Goal: Information Seeking & Learning: Learn about a topic

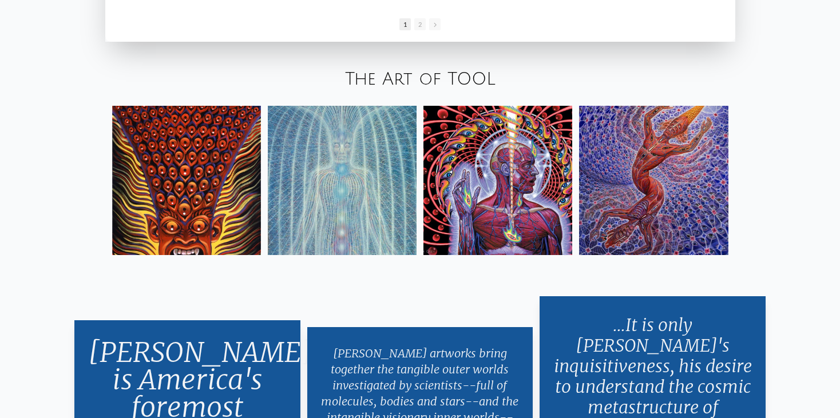
scroll to position [2003, 0]
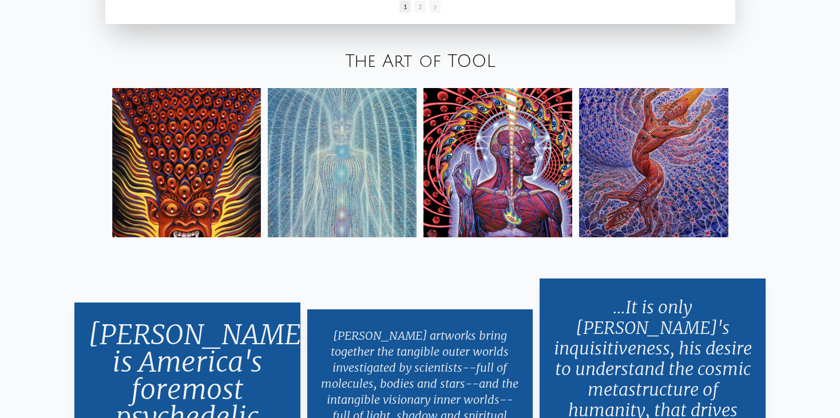
click at [558, 164] on img at bounding box center [497, 162] width 149 height 149
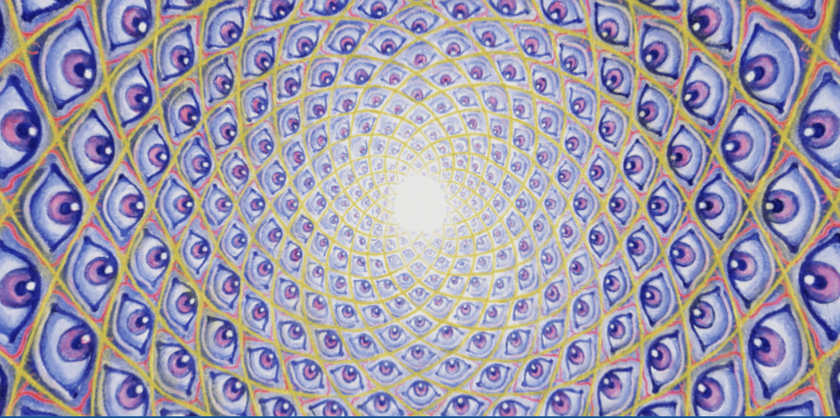
scroll to position [0, 0]
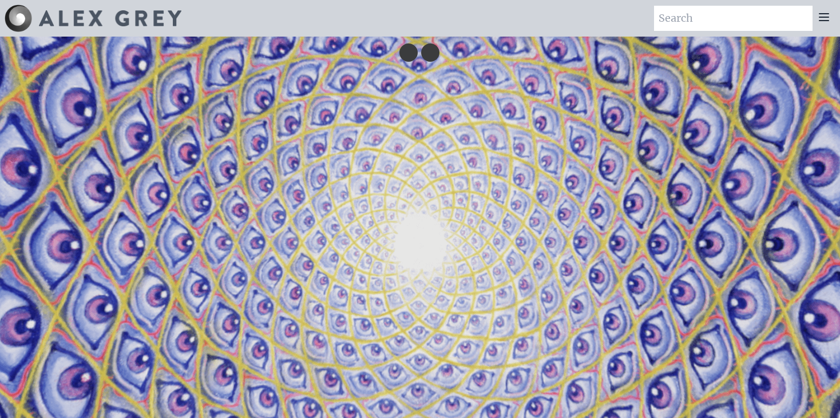
click at [823, 19] on icon at bounding box center [824, 17] width 14 height 14
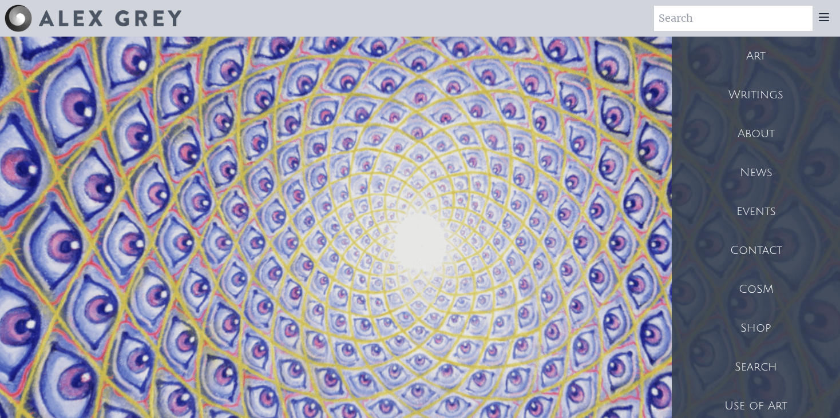
click at [772, 129] on div "About" at bounding box center [756, 133] width 168 height 39
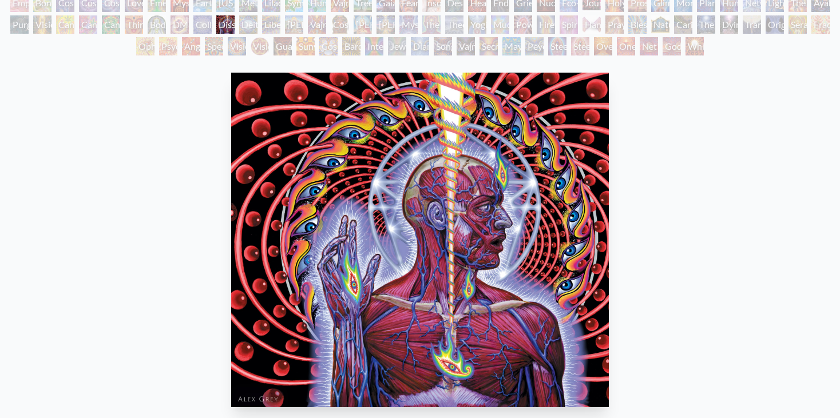
scroll to position [114, 0]
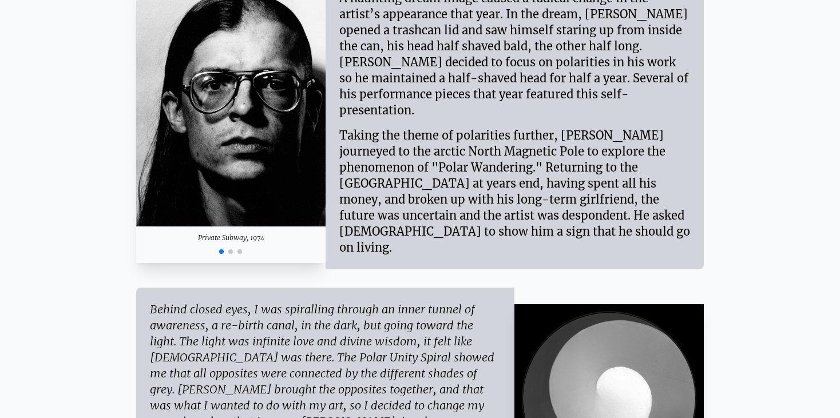
scroll to position [1602, 0]
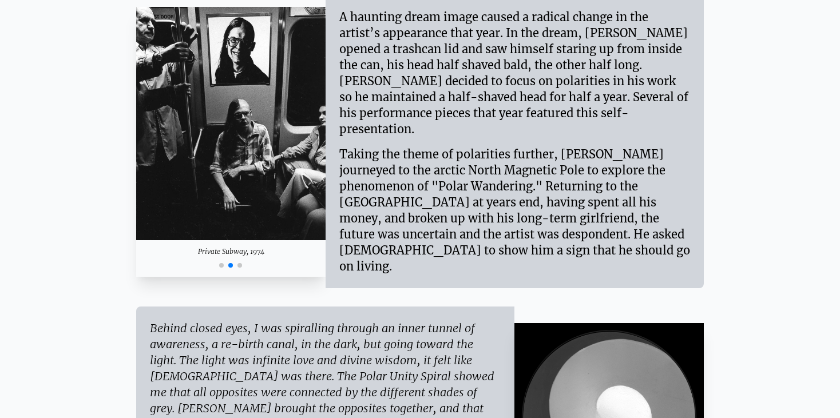
scroll to position [1535, 0]
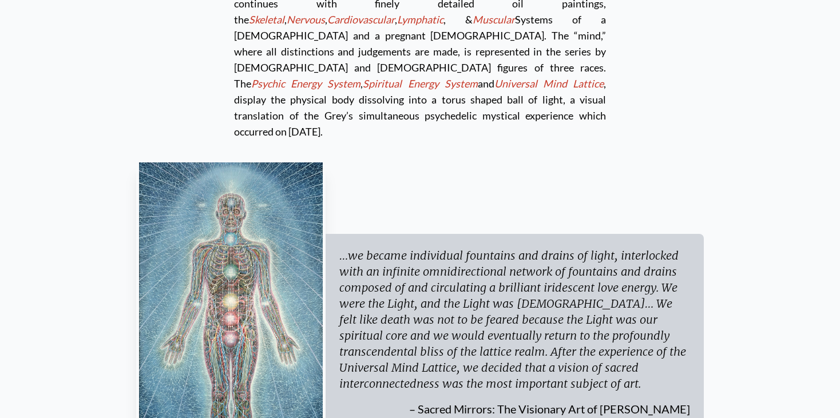
scroll to position [3309, 0]
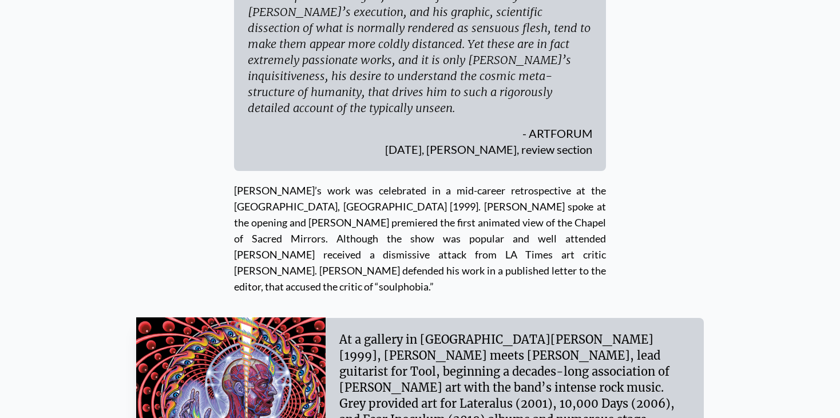
scroll to position [4453, 0]
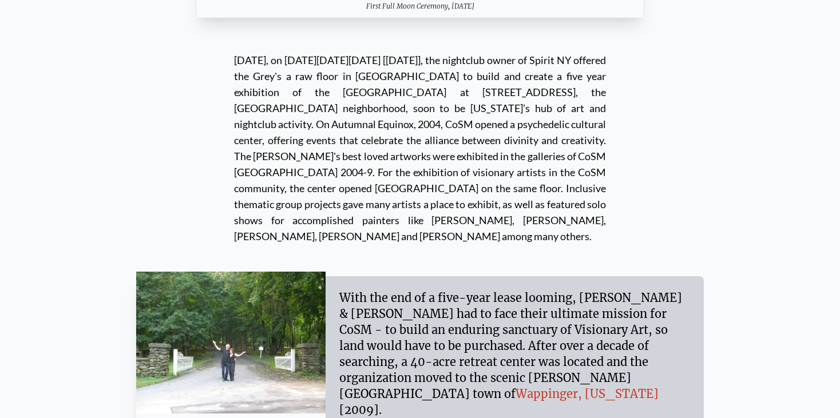
scroll to position [9775, 0]
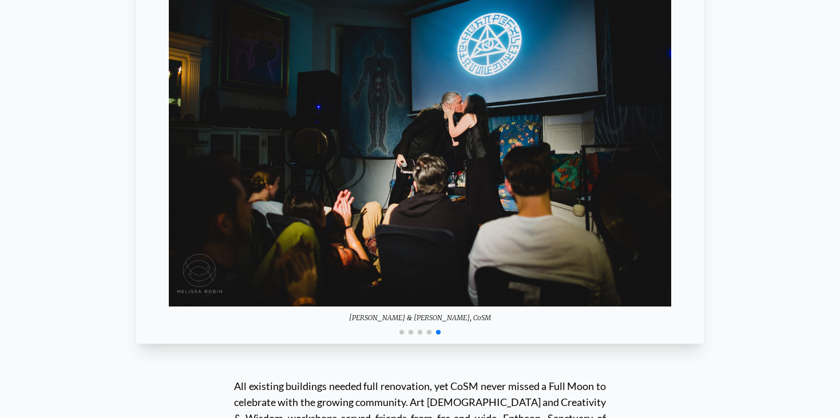
scroll to position [10347, 0]
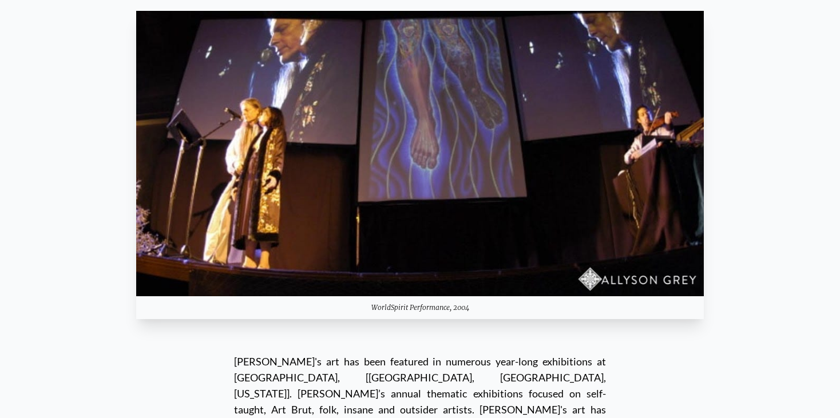
scroll to position [6576, 0]
